Goal: Task Accomplishment & Management: Complete application form

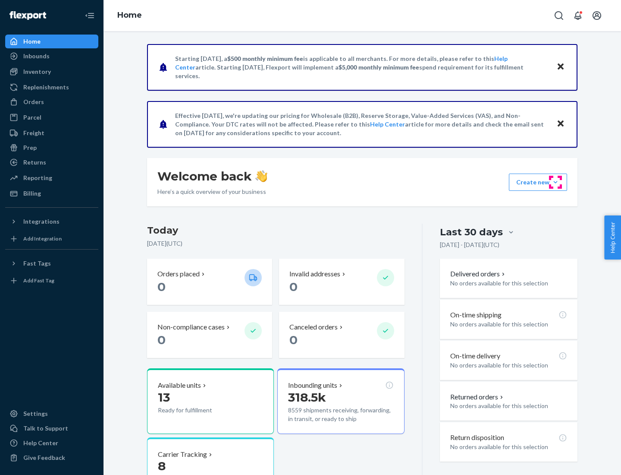
click at [556, 182] on button "Create new Create new inbound Create new order Create new product" at bounding box center [538, 181] width 58 height 17
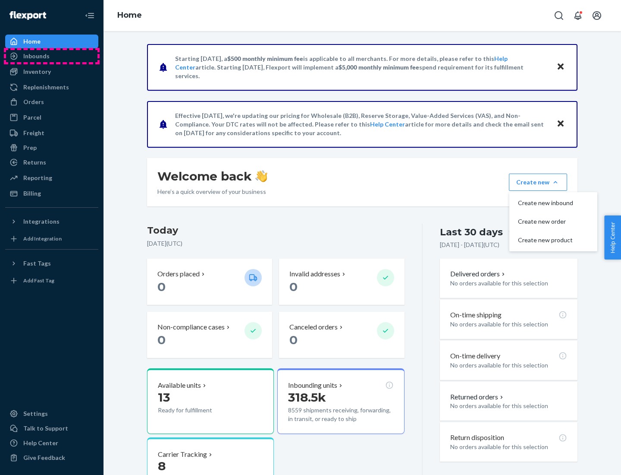
click at [52, 56] on div "Inbounds" at bounding box center [51, 56] width 91 height 12
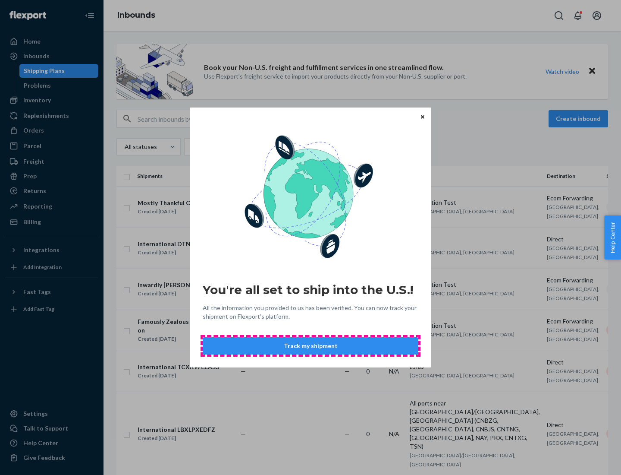
click at [311, 346] on button "Track my shipment" at bounding box center [311, 345] width 216 height 17
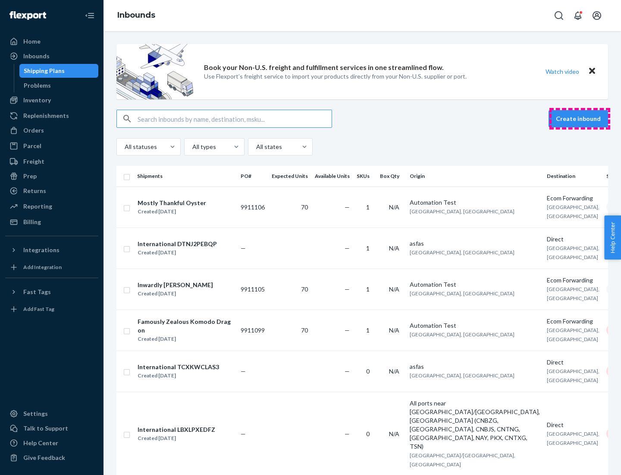
click at [580, 119] on button "Create inbound" at bounding box center [579, 118] width 60 height 17
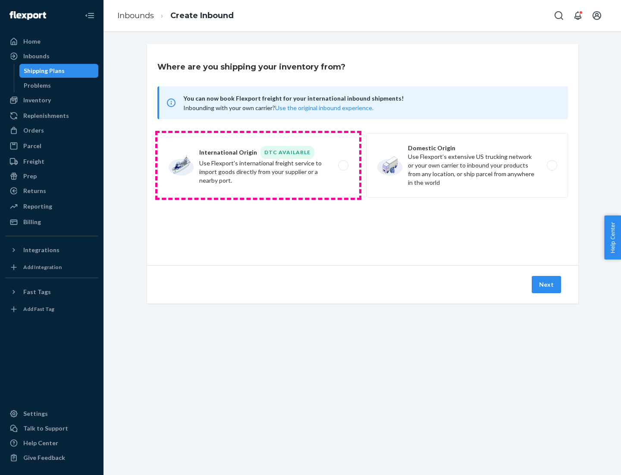
click at [258, 165] on label "International Origin DTC Available Use Flexport's international freight service…" at bounding box center [259, 165] width 202 height 65
click at [343, 165] on input "International Origin DTC Available Use Flexport's international freight service…" at bounding box center [346, 166] width 6 height 6
radio input "true"
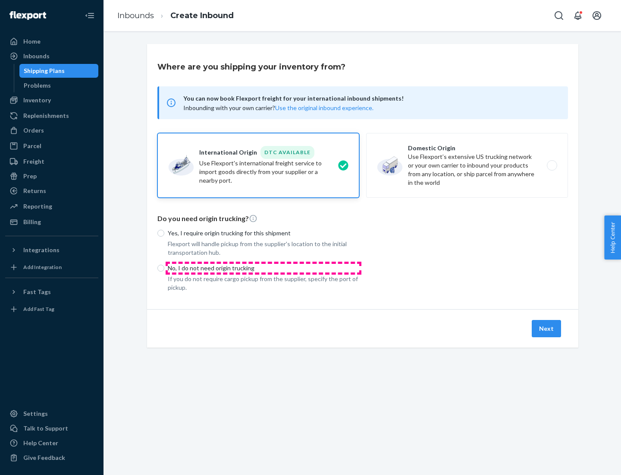
click at [264, 268] on p "No, I do not need origin trucking" at bounding box center [264, 268] width 192 height 9
click at [164, 268] on input "No, I do not need origin trucking" at bounding box center [161, 268] width 7 height 7
radio input "true"
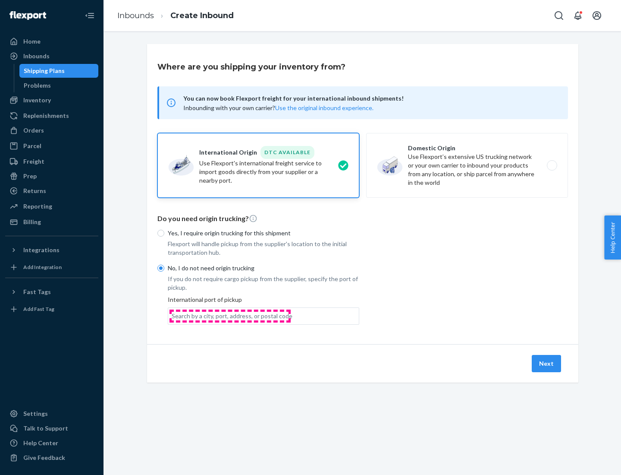
click at [230, 315] on div "Search by a city, port, address, or postal code" at bounding box center [232, 316] width 121 height 9
click at [173, 315] on input "Search by a city, port, address, or postal code" at bounding box center [172, 316] width 1 height 9
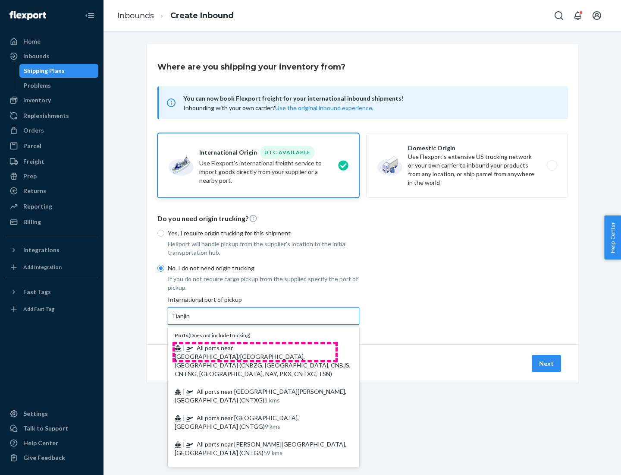
click at [255, 347] on span "| All ports near [GEOGRAPHIC_DATA]/[GEOGRAPHIC_DATA], [GEOGRAPHIC_DATA] (CNBZG,…" at bounding box center [263, 360] width 176 height 33
click at [191, 320] on input "Tianjin" at bounding box center [181, 316] width 19 height 9
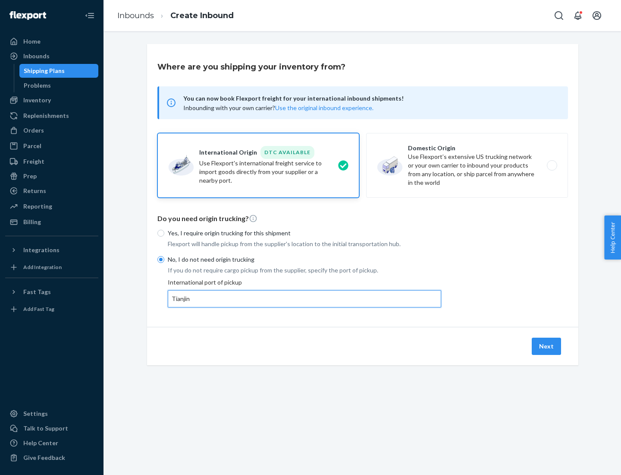
type input "All ports near [GEOGRAPHIC_DATA]/[GEOGRAPHIC_DATA], [GEOGRAPHIC_DATA] (CNBZG, […"
click at [547, 346] on button "Next" at bounding box center [546, 345] width 29 height 17
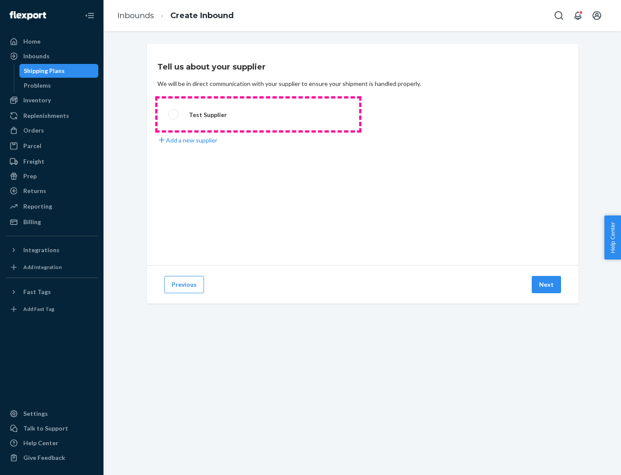
click at [258, 114] on label "Test Supplier" at bounding box center [259, 114] width 202 height 32
click at [174, 114] on input "Test Supplier" at bounding box center [171, 115] width 6 height 6
radio input "true"
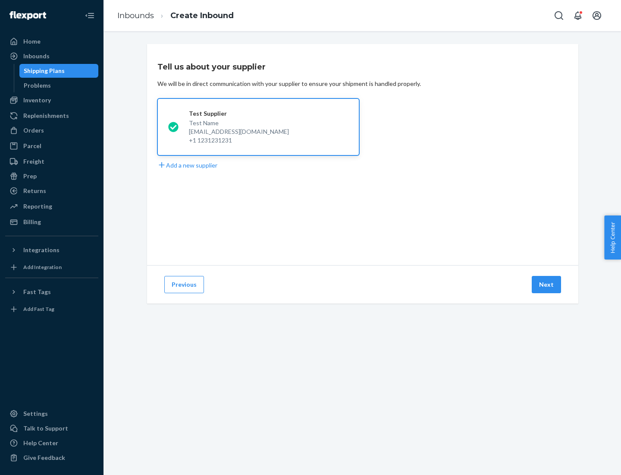
click at [547, 284] on button "Next" at bounding box center [546, 284] width 29 height 17
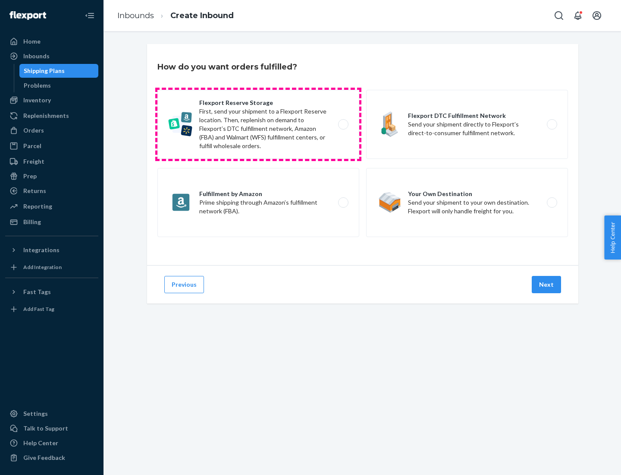
click at [258, 124] on label "Flexport Reserve Storage First, send your shipment to a Flexport Reserve locati…" at bounding box center [259, 124] width 202 height 69
click at [343, 124] on input "Flexport Reserve Storage First, send your shipment to a Flexport Reserve locati…" at bounding box center [346, 125] width 6 height 6
radio input "true"
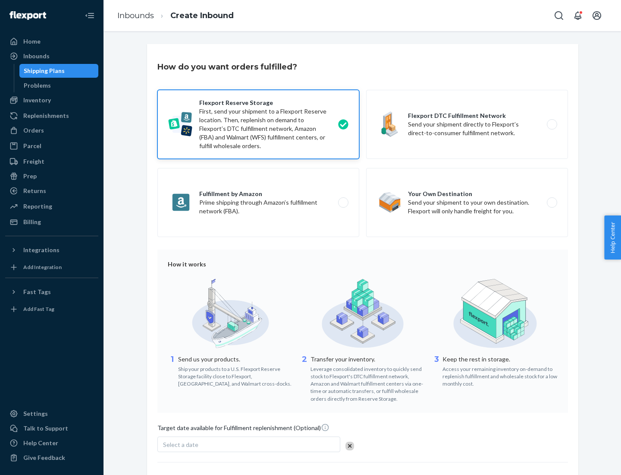
scroll to position [71, 0]
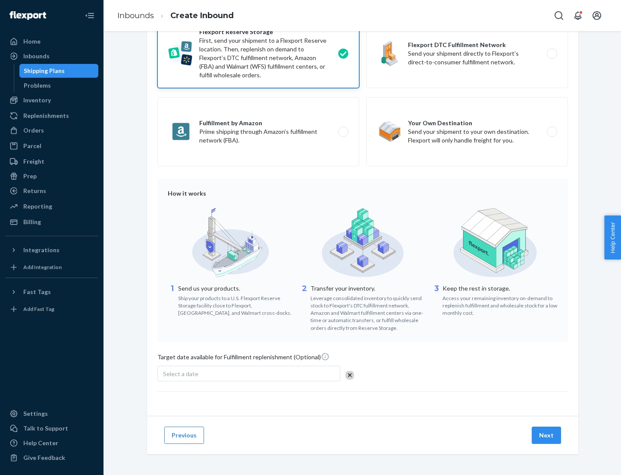
click at [547, 435] on button "Next" at bounding box center [546, 434] width 29 height 17
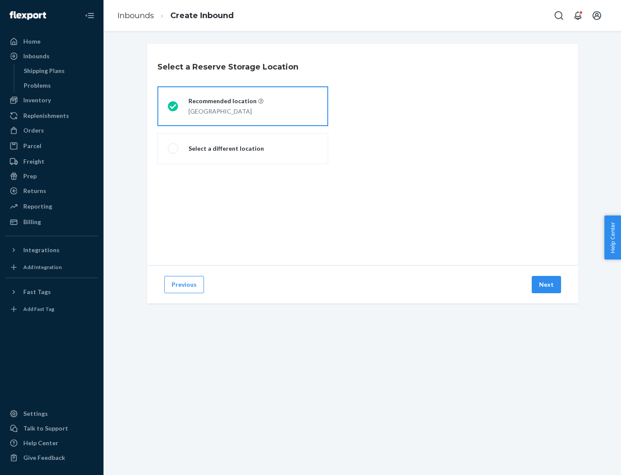
click at [243, 106] on div "[GEOGRAPHIC_DATA]" at bounding box center [226, 110] width 75 height 10
click at [173, 106] on input "Recommended location [GEOGRAPHIC_DATA]" at bounding box center [171, 107] width 6 height 6
click at [547, 284] on button "Next" at bounding box center [546, 284] width 29 height 17
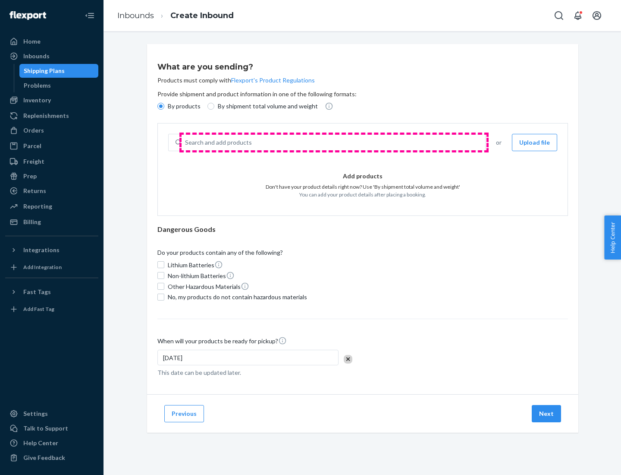
click at [334, 142] on div "Search and add products" at bounding box center [334, 143] width 304 height 16
click at [186, 142] on input "Search and add products" at bounding box center [185, 142] width 1 height 9
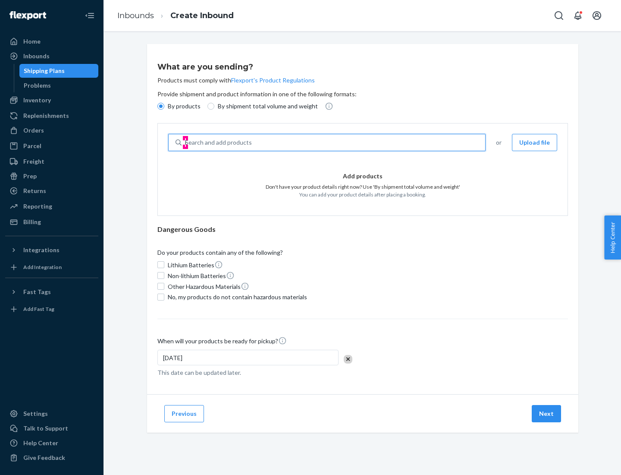
type input "basic"
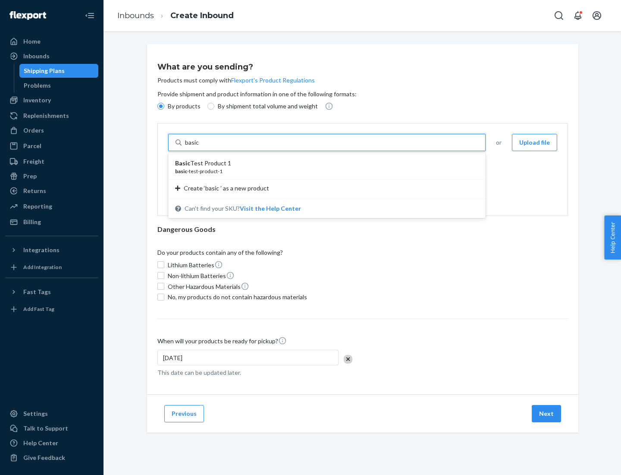
click at [324, 163] on div "Basic Test Product 1" at bounding box center [323, 163] width 297 height 9
click at [201, 147] on input "basic" at bounding box center [193, 142] width 16 height 9
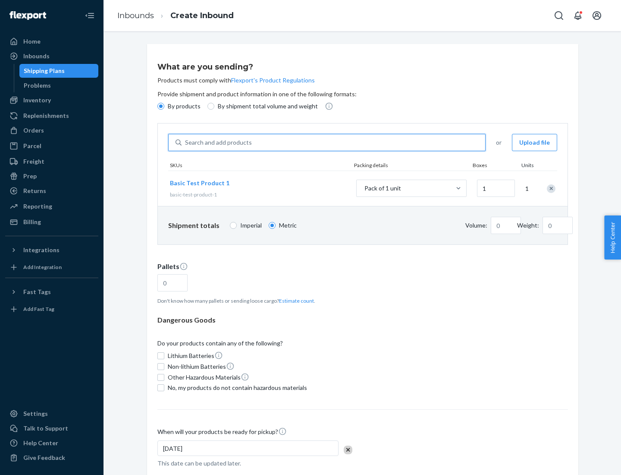
type input "1"
type input "1.09"
type input "3.27"
type input "3"
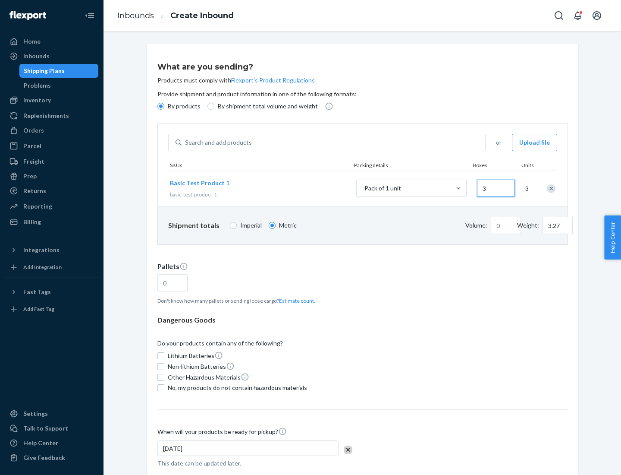
type input "0.01"
type input "32.66"
type input "30"
type input "0.07"
type input "326.59"
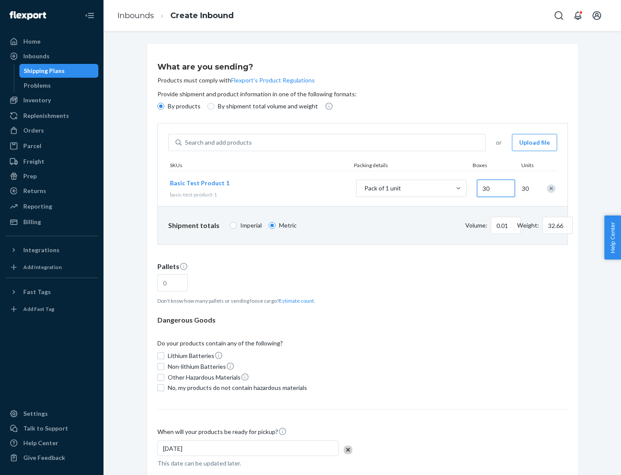
type input "300"
type input "0.68"
type input "3265.86"
type input "3000"
type input "1.09"
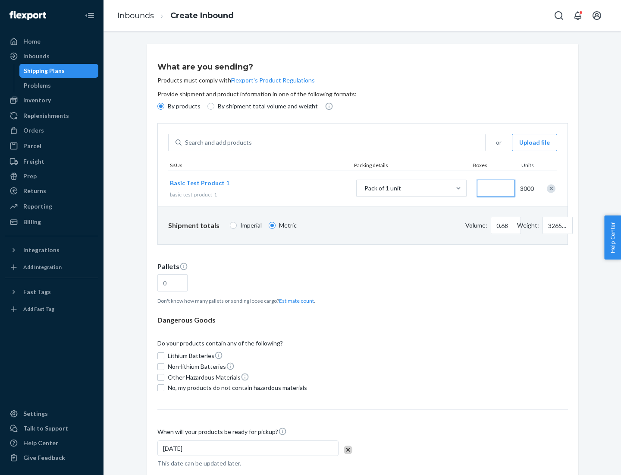
type input "1"
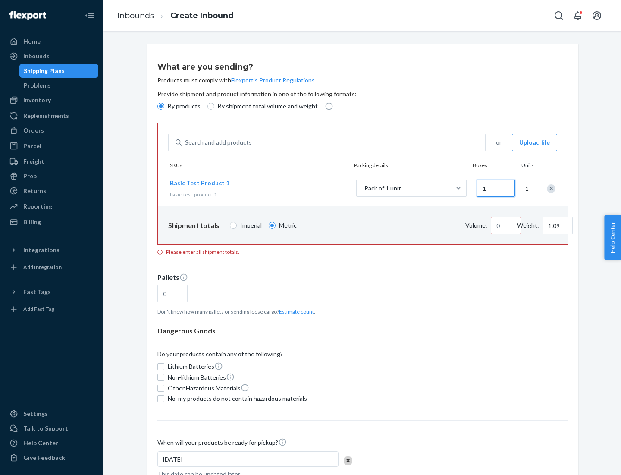
type input "10.89"
type input "10"
type input "0.02"
type input "108.86"
type input "100"
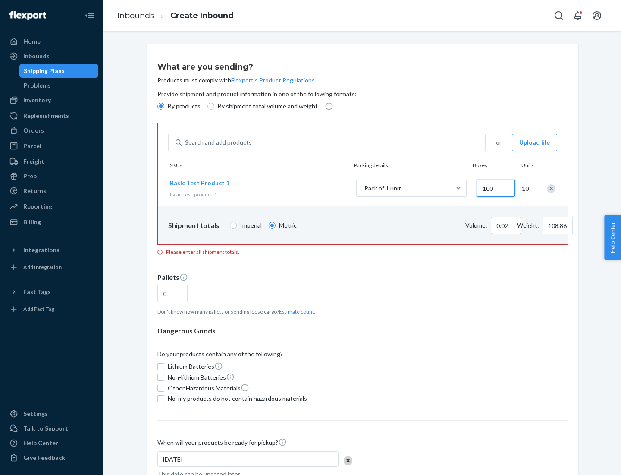
type input "0.23"
type input "1088.62"
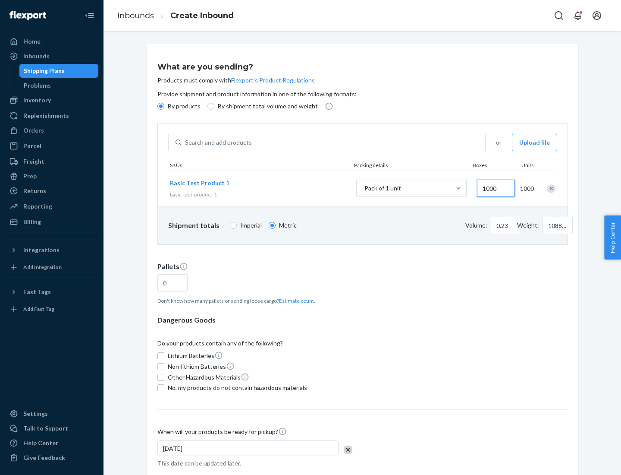
scroll to position [30, 0]
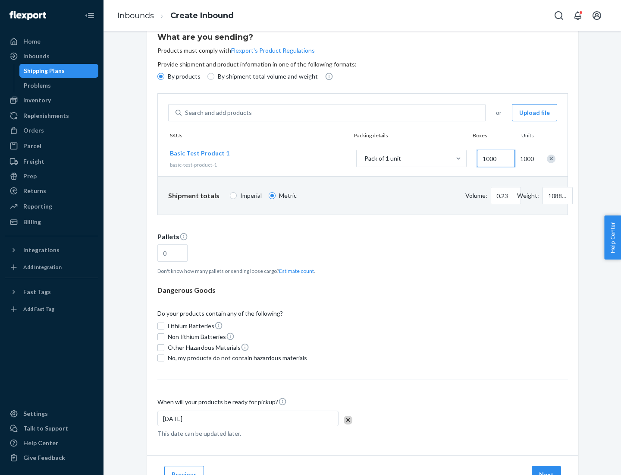
type input "1000"
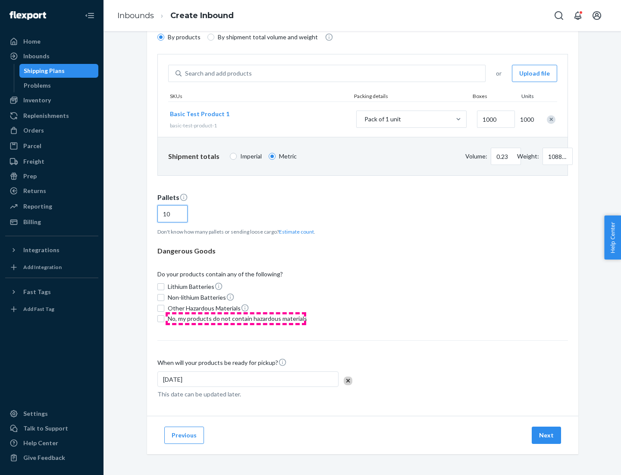
type input "10"
click at [236, 318] on span "No, my products do not contain hazardous materials" at bounding box center [237, 318] width 139 height 9
click at [164, 318] on input "No, my products do not contain hazardous materials" at bounding box center [161, 318] width 7 height 7
checkbox input "true"
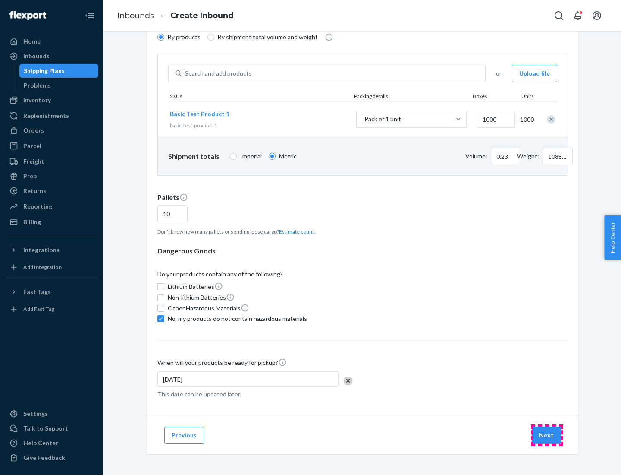
click at [547, 435] on button "Next" at bounding box center [546, 434] width 29 height 17
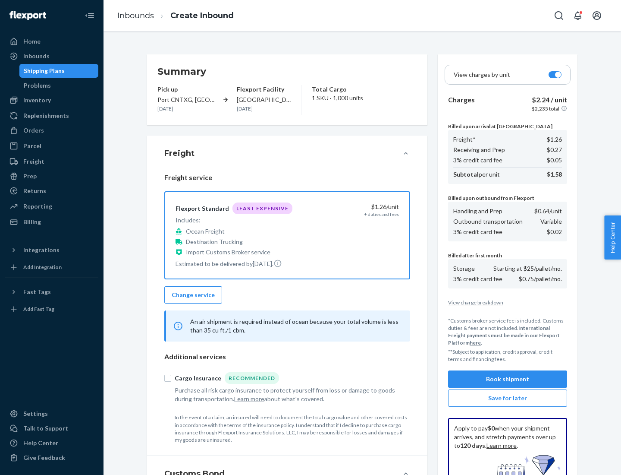
scroll to position [126, 0]
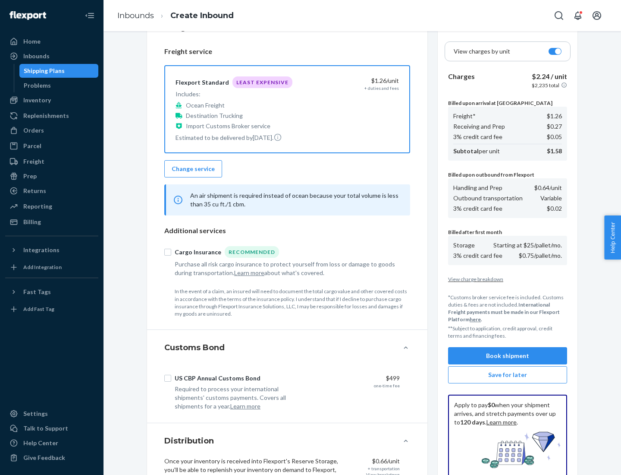
click at [508, 356] on button "Book shipment" at bounding box center [507, 355] width 119 height 17
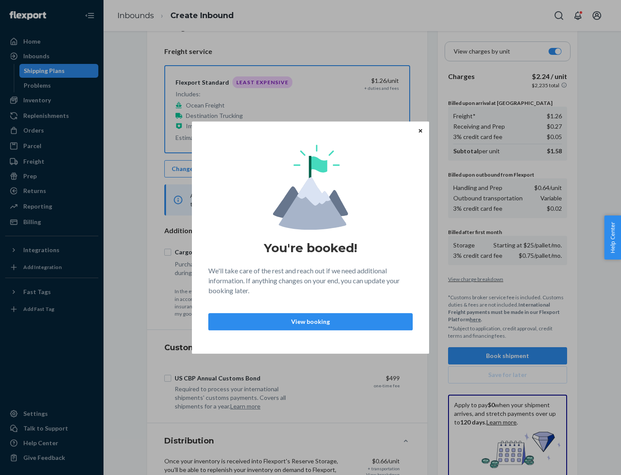
click at [311, 321] on p "View booking" at bounding box center [311, 321] width 190 height 9
